Goal: Information Seeking & Learning: Find specific fact

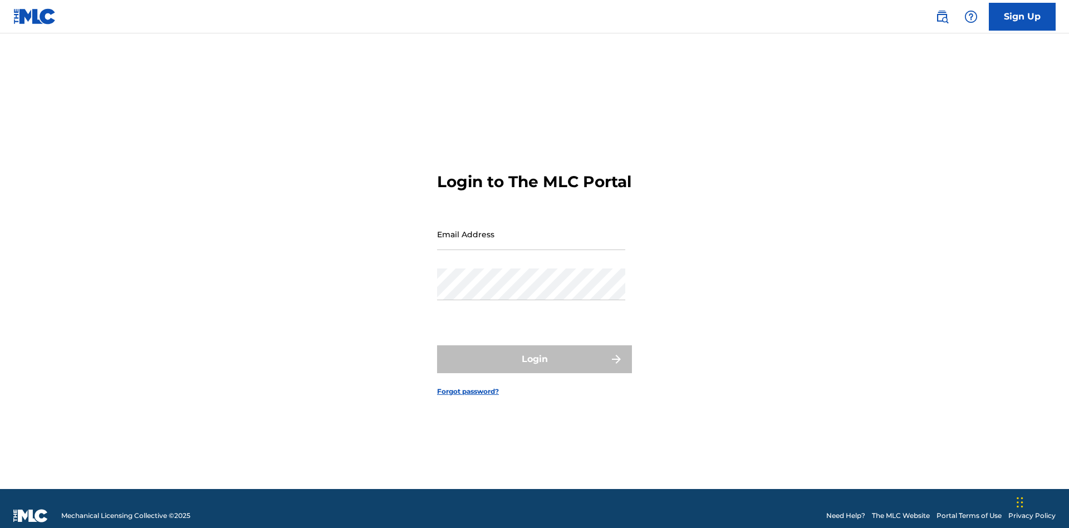
scroll to position [14, 0]
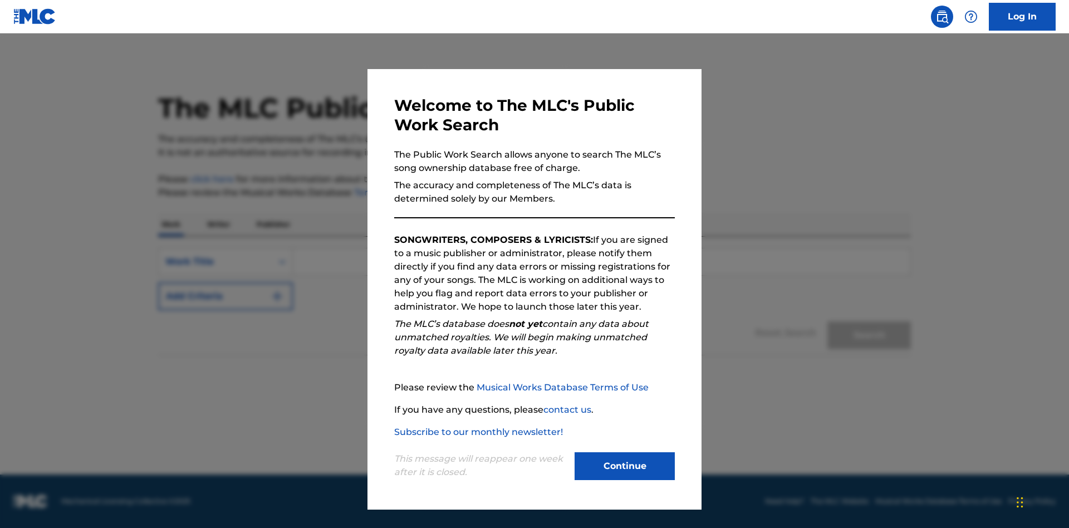
click at [624, 466] on button "Continue" at bounding box center [624, 466] width 100 height 28
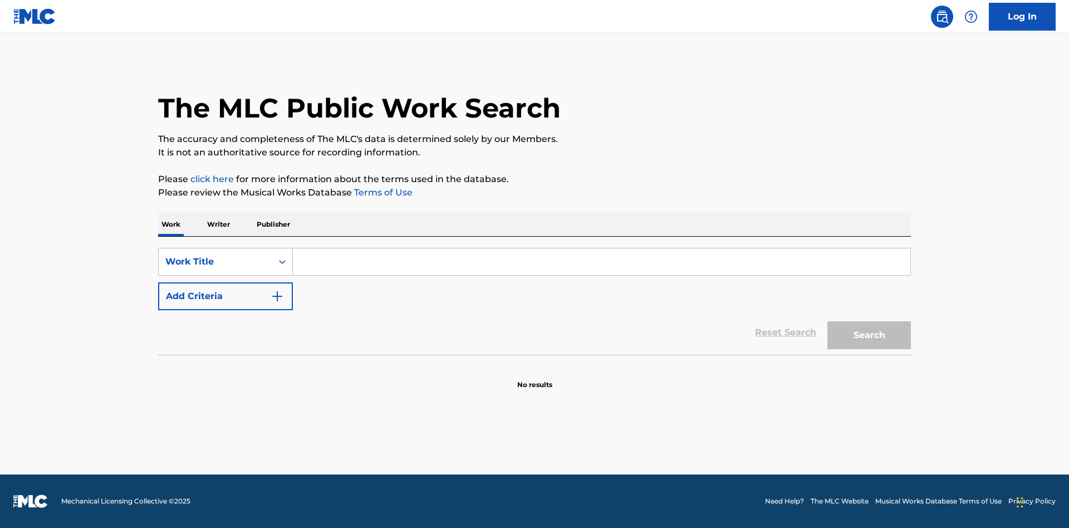
click at [218, 224] on p "Writer" at bounding box center [218, 224] width 29 height 23
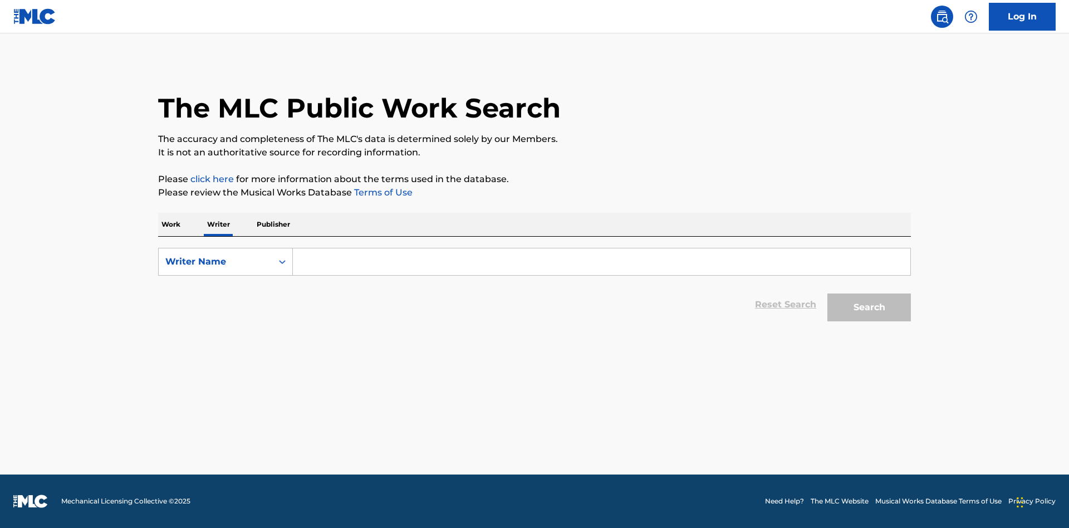
click at [601, 262] on input "Search Form" at bounding box center [601, 261] width 617 height 27
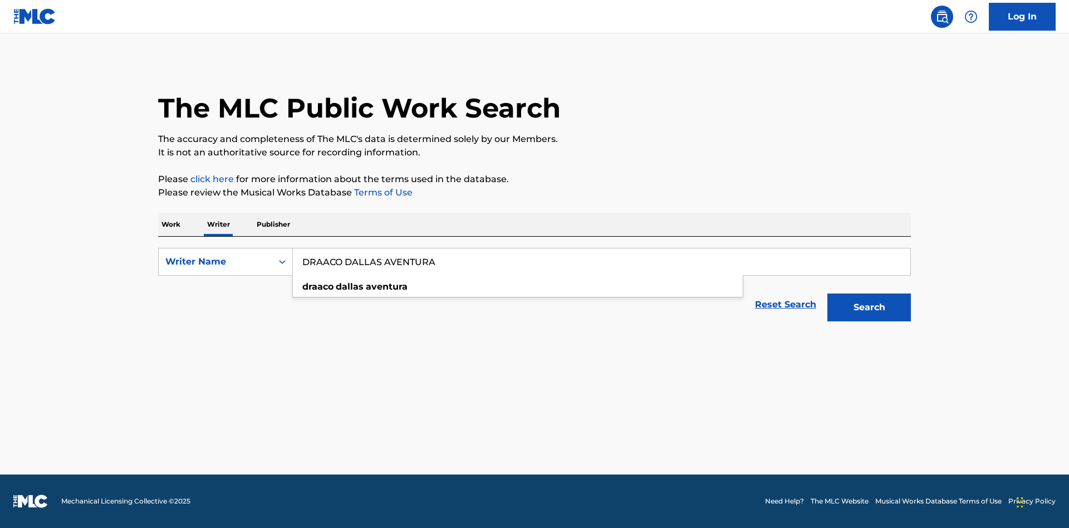
type input "DRAACO DALLAS AVENTURA"
click at [869, 307] on button "Search" at bounding box center [868, 307] width 83 height 28
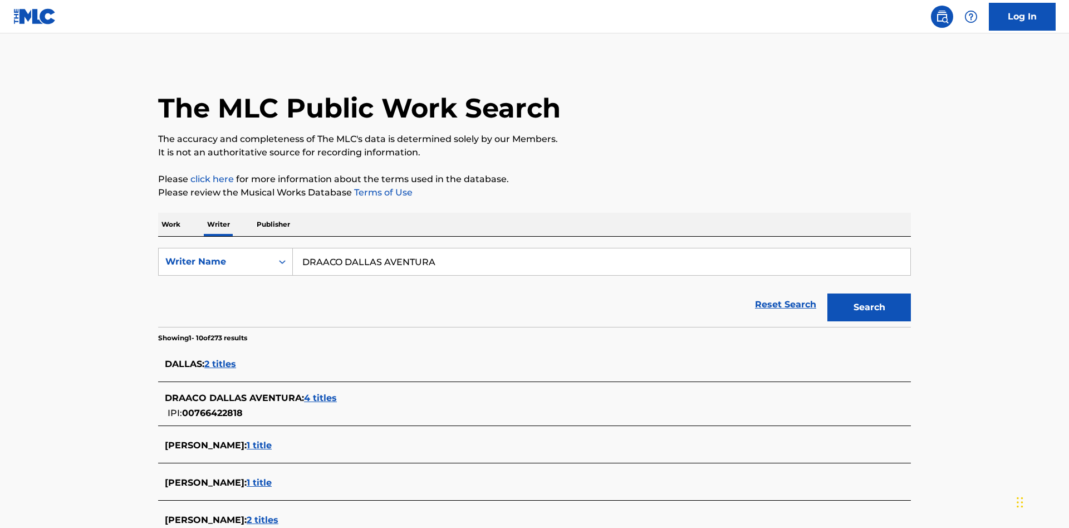
click at [321, 392] on span "4 titles" at bounding box center [320, 397] width 33 height 11
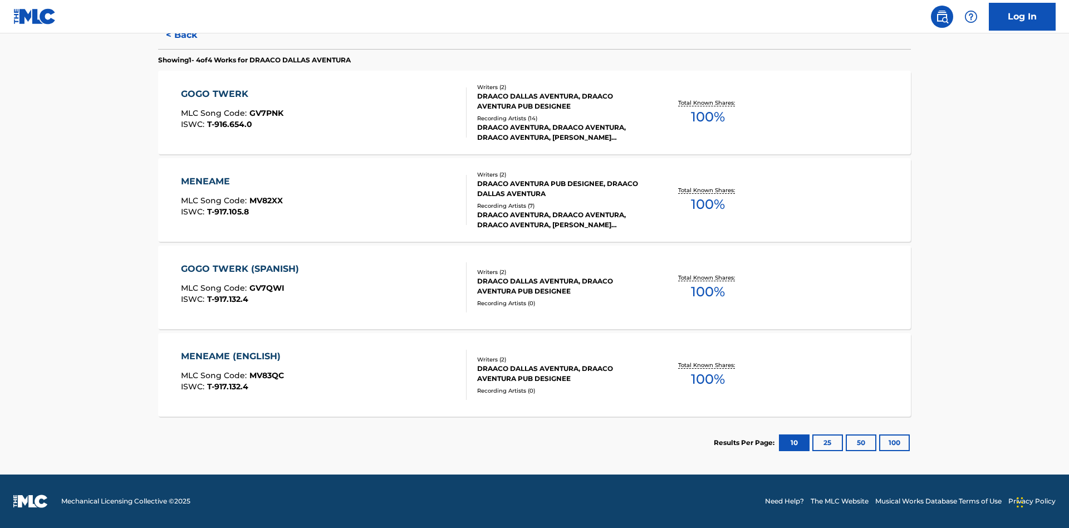
scroll to position [306, 0]
click at [231, 181] on div "MENEAME" at bounding box center [232, 181] width 102 height 13
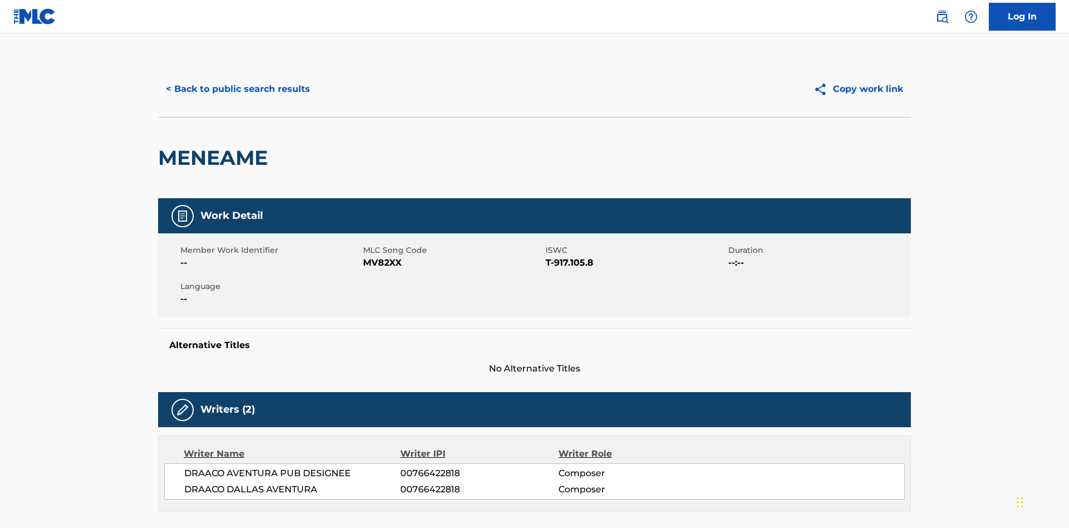
scroll to position [189, 0]
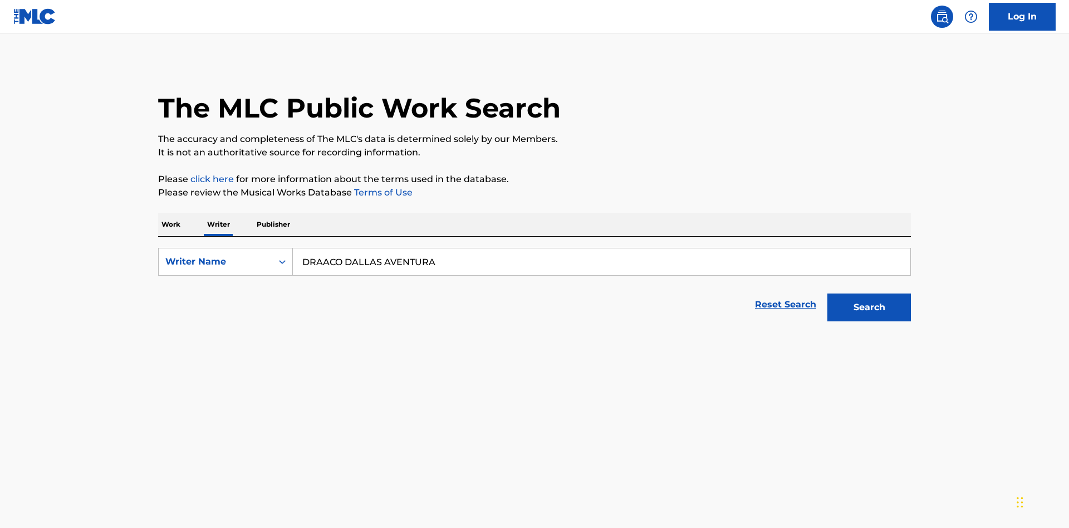
scroll to position [184, 0]
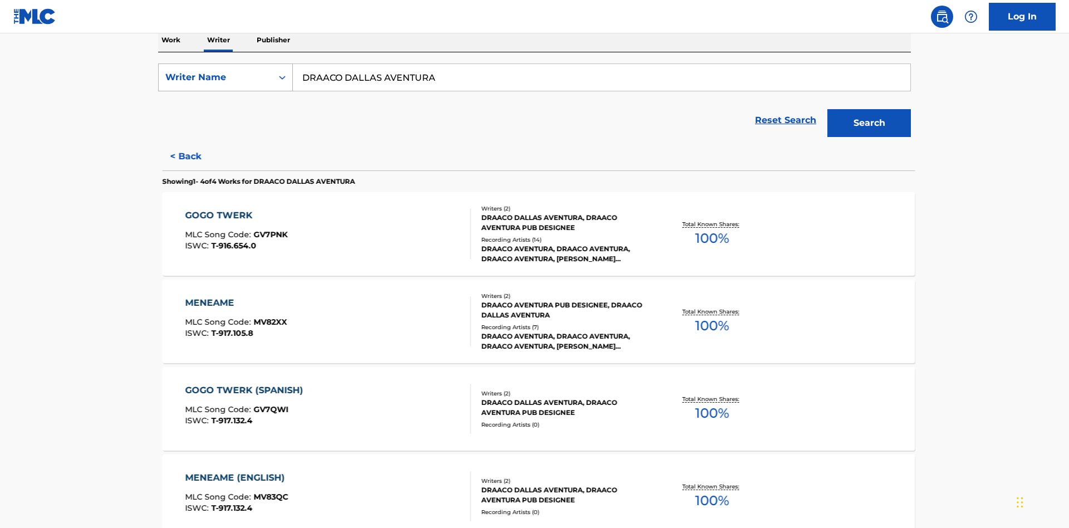
click at [215, 77] on div "Writer Name" at bounding box center [215, 77] width 100 height 13
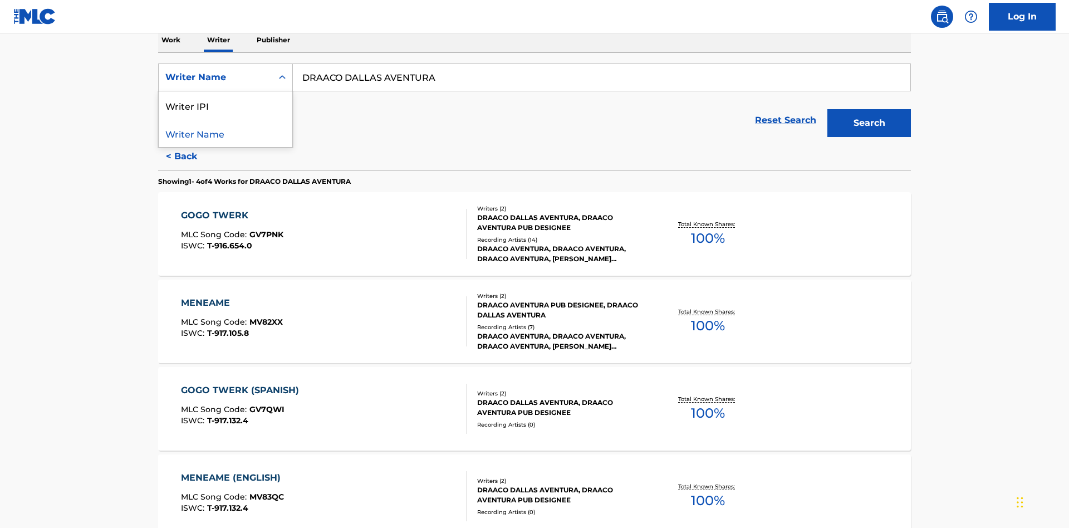
click at [225, 105] on div "Writer IPI" at bounding box center [226, 105] width 134 height 28
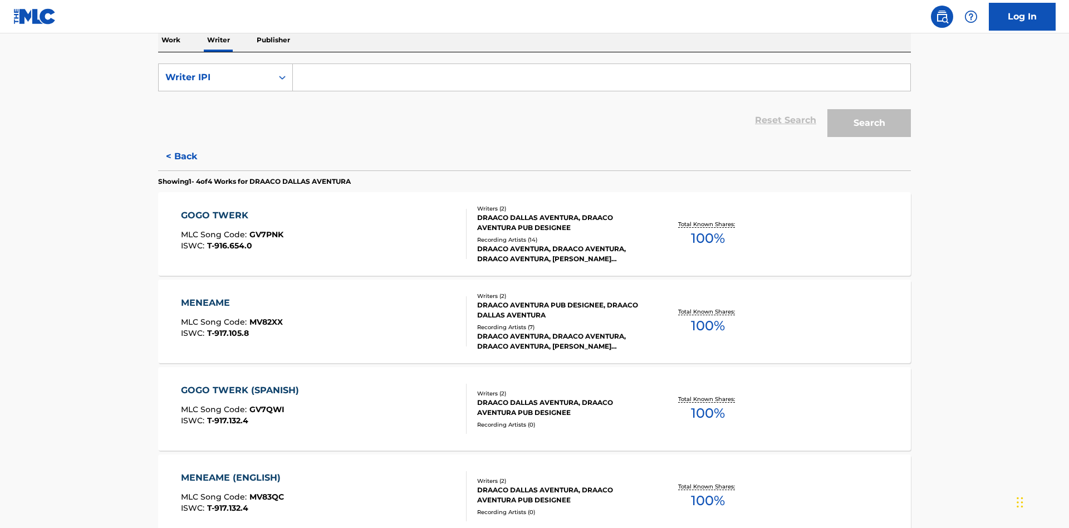
click at [601, 80] on input "Search Form" at bounding box center [601, 77] width 617 height 27
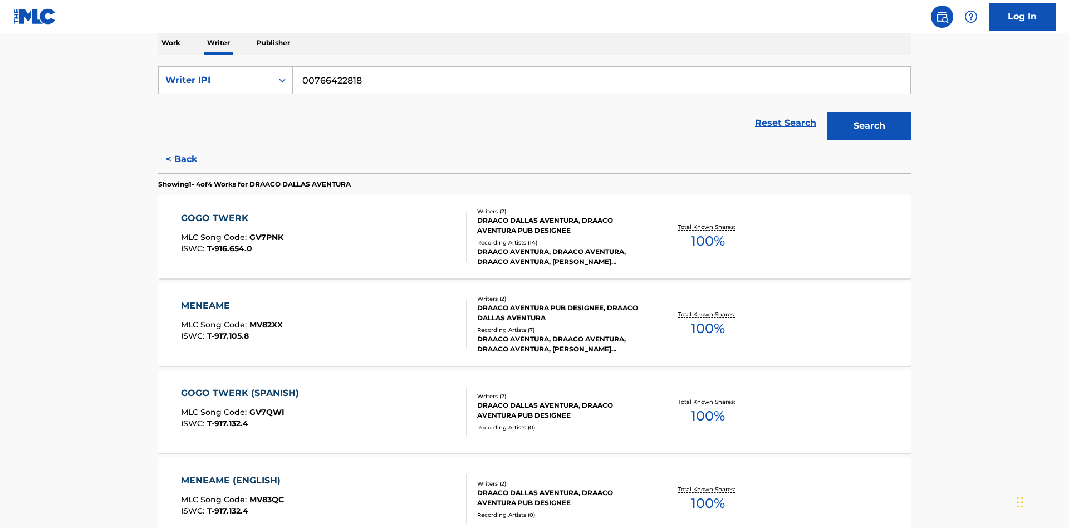
type input "00766422818"
click at [869, 112] on button "Search" at bounding box center [868, 126] width 83 height 28
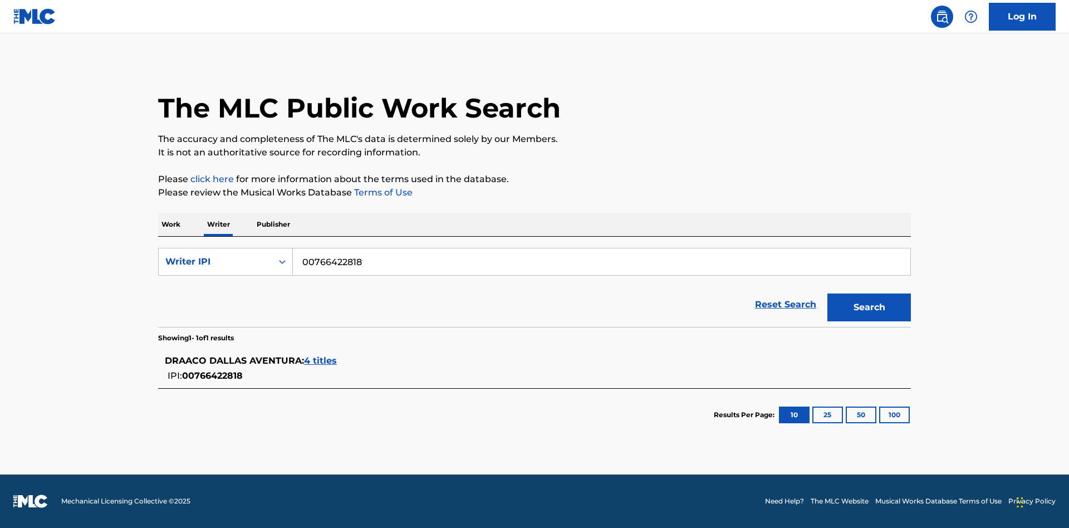
click at [321, 361] on span "4 titles" at bounding box center [320, 360] width 33 height 11
